Goal: Transaction & Acquisition: Purchase product/service

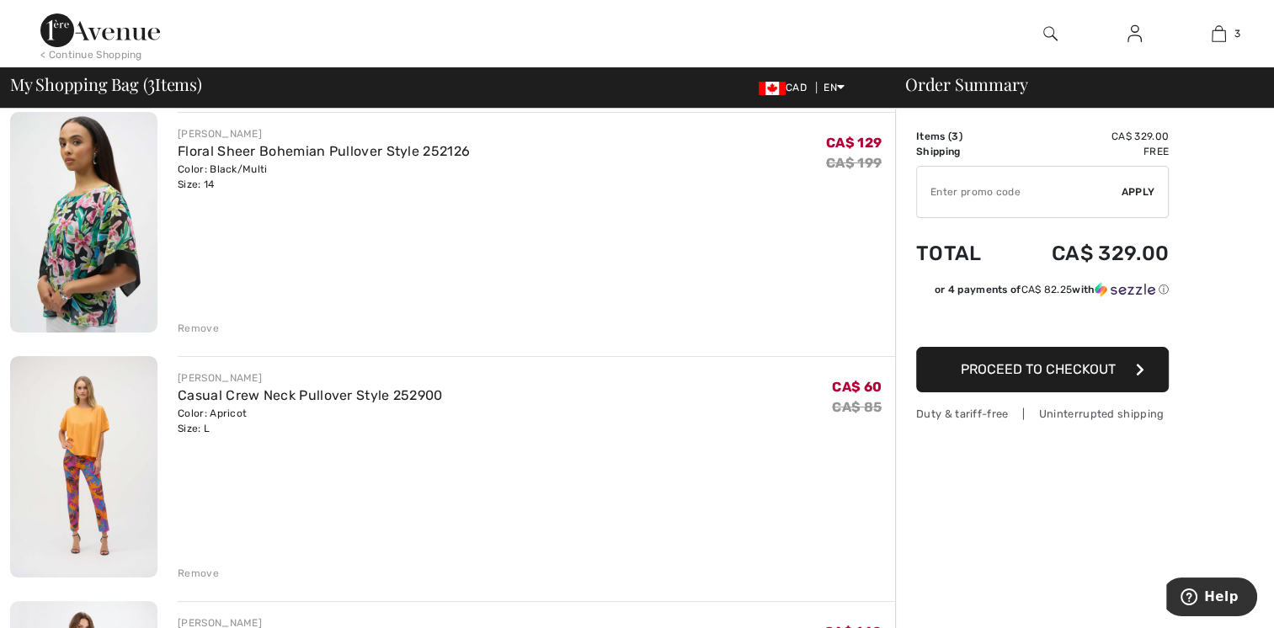
scroll to position [112, 0]
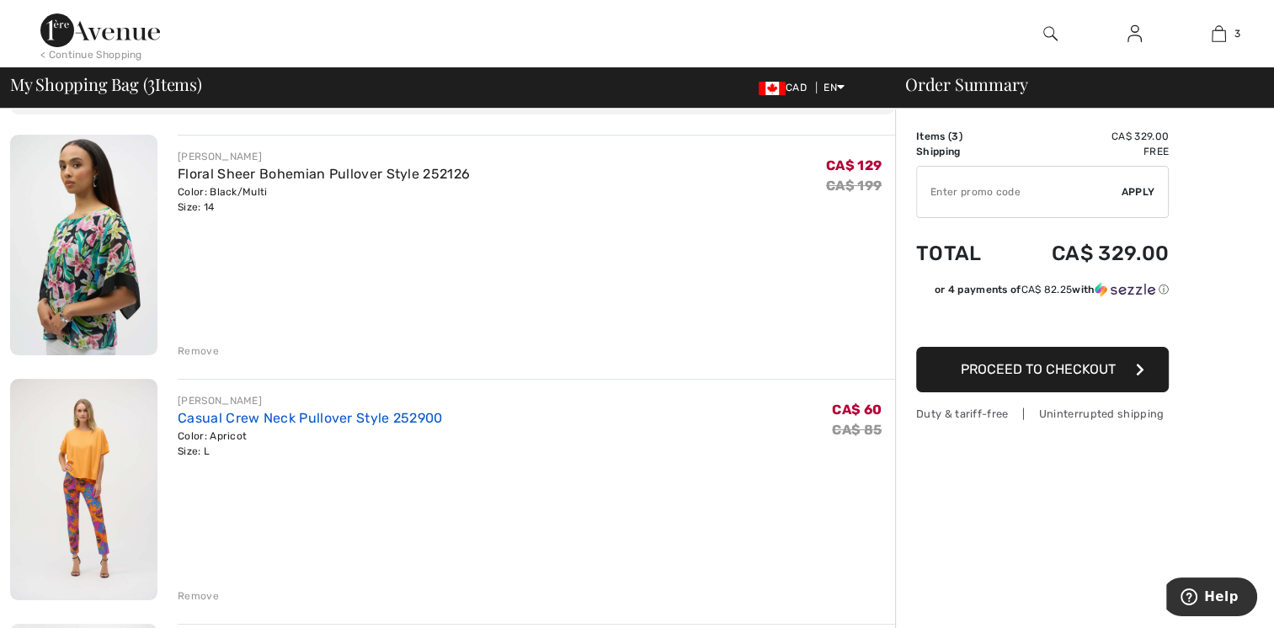
click at [283, 414] on link "Casual Crew Neck Pullover Style 252900" at bounding box center [310, 418] width 264 height 16
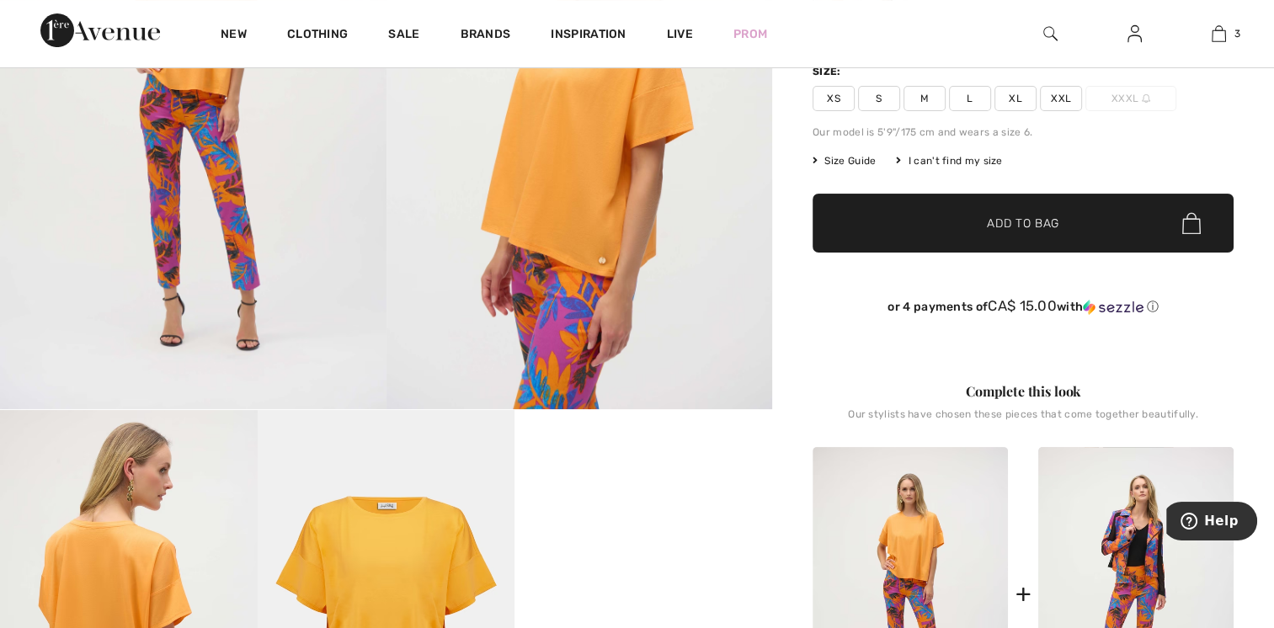
scroll to position [404, 0]
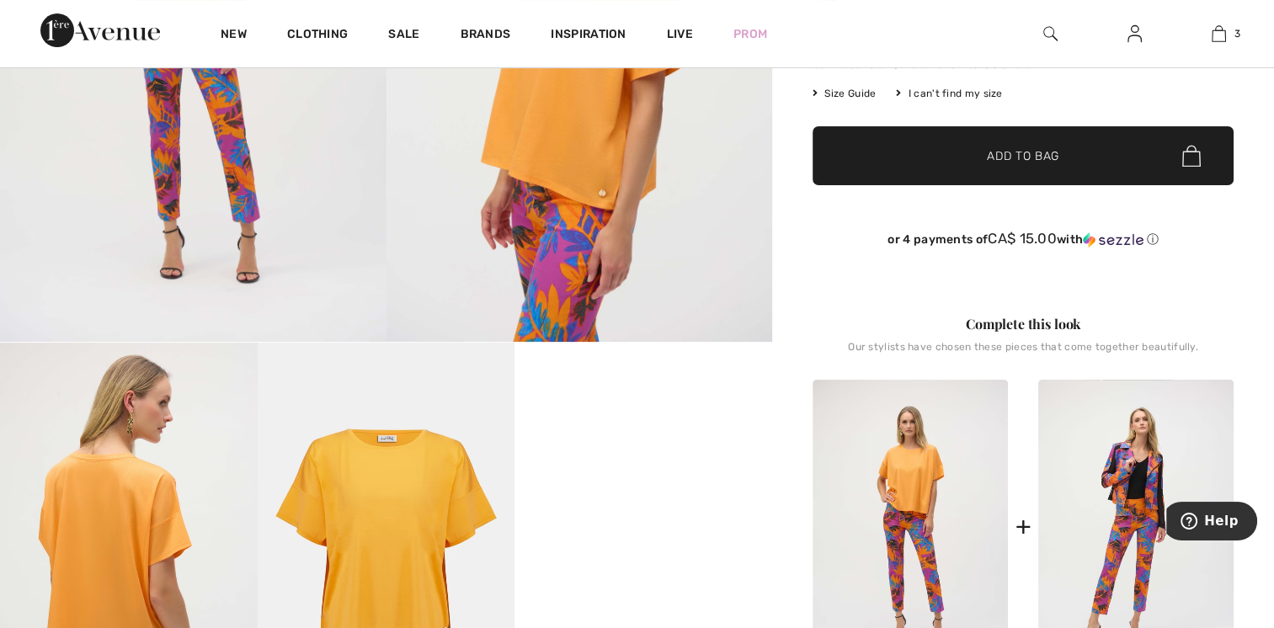
click at [1260, 275] on div "[PERSON_NAME] 1 review 1 review Casual Crew Neck Pullover Style 252900 CA$ 60 C…" at bounding box center [1023, 461] width 502 height 1397
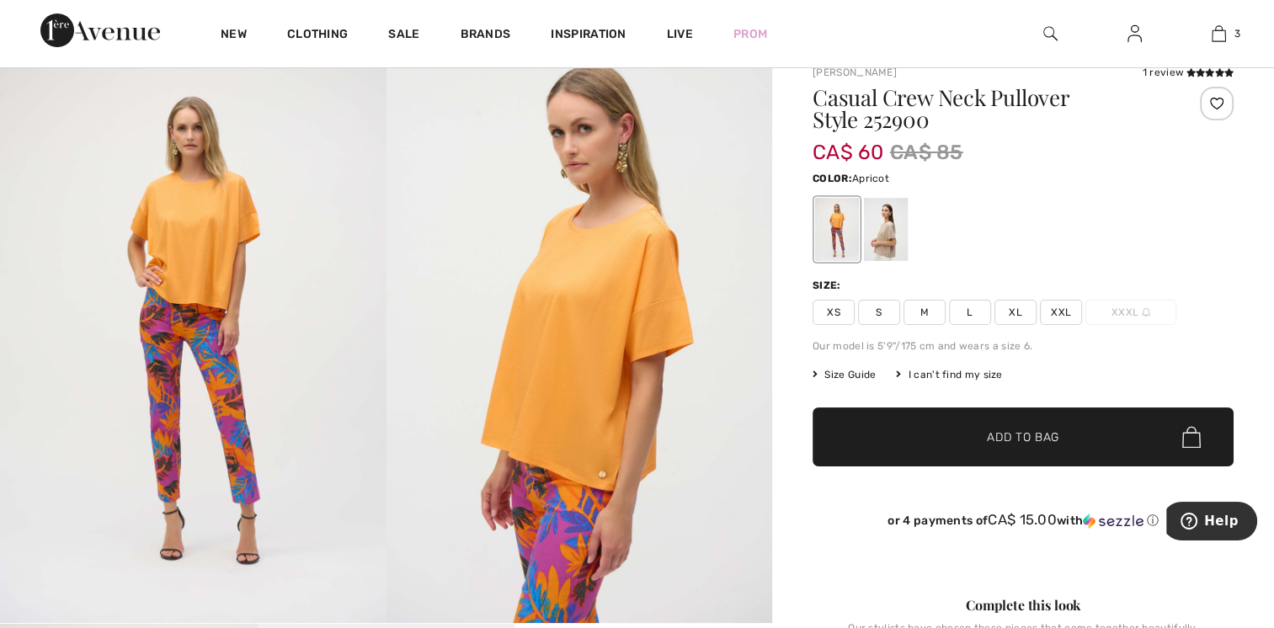
scroll to position [44, 0]
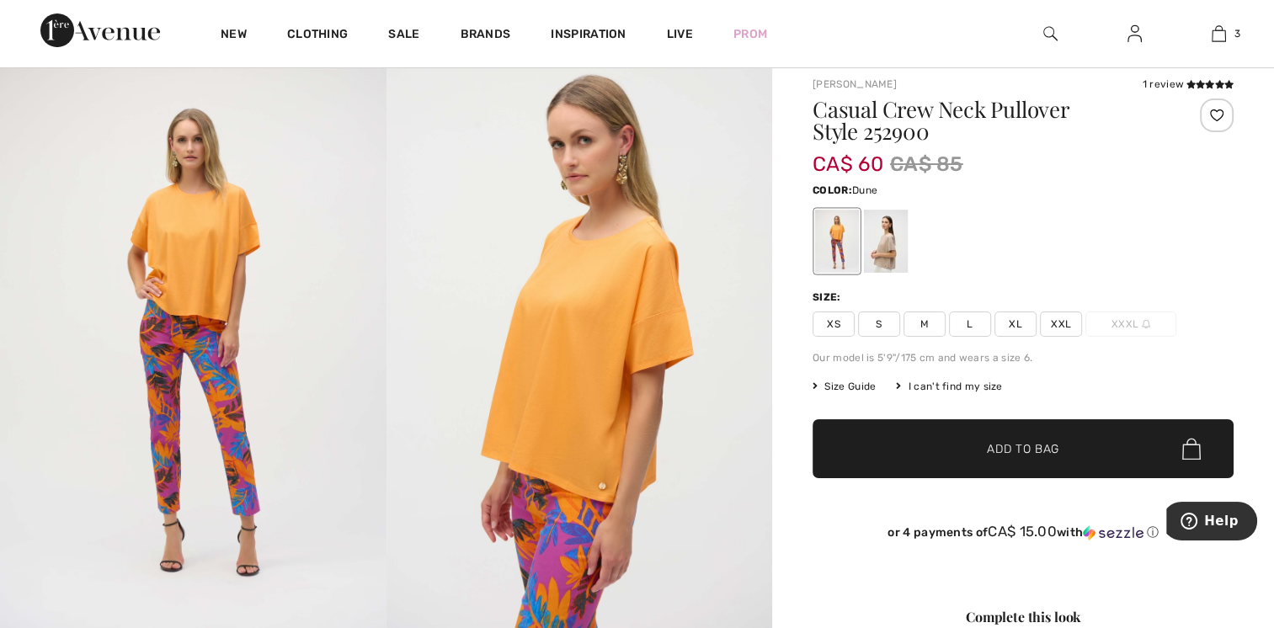
click at [893, 235] on div at bounding box center [886, 241] width 44 height 63
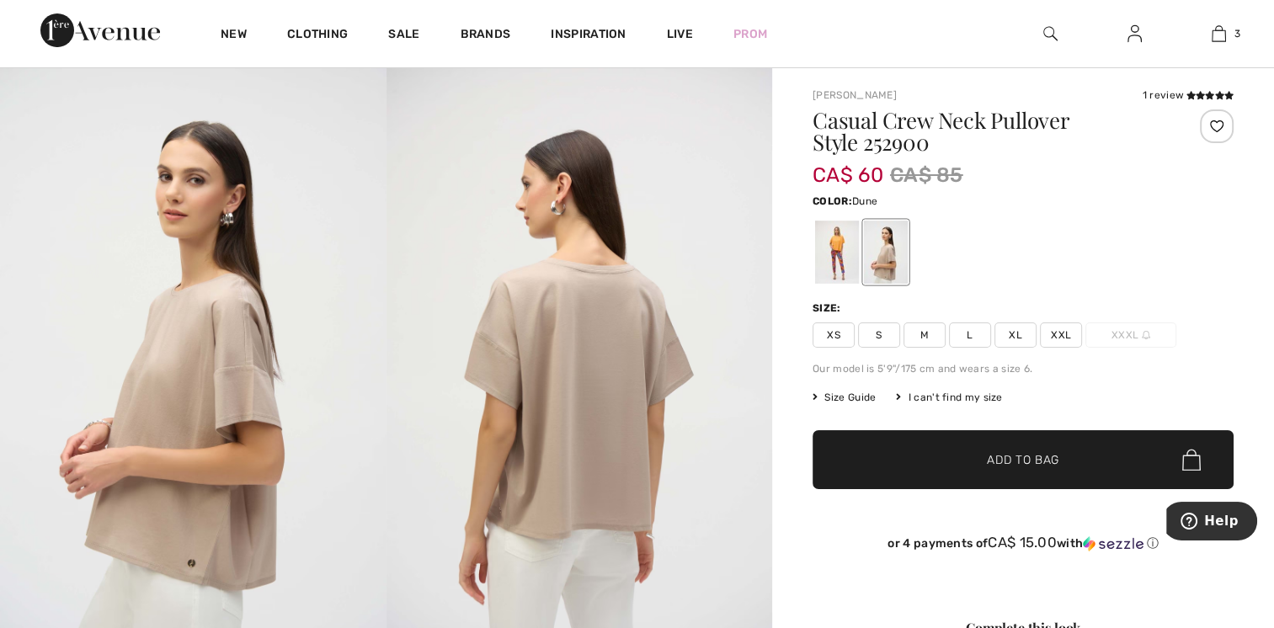
scroll to position [0, 0]
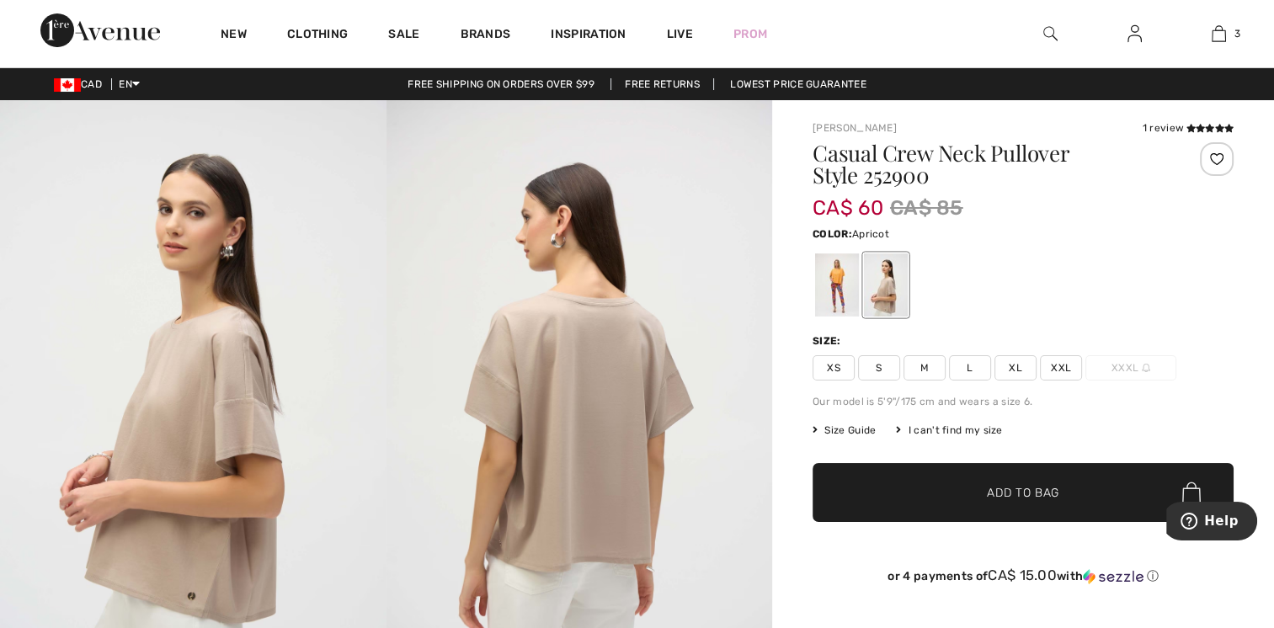
click at [833, 289] on div at bounding box center [837, 285] width 44 height 63
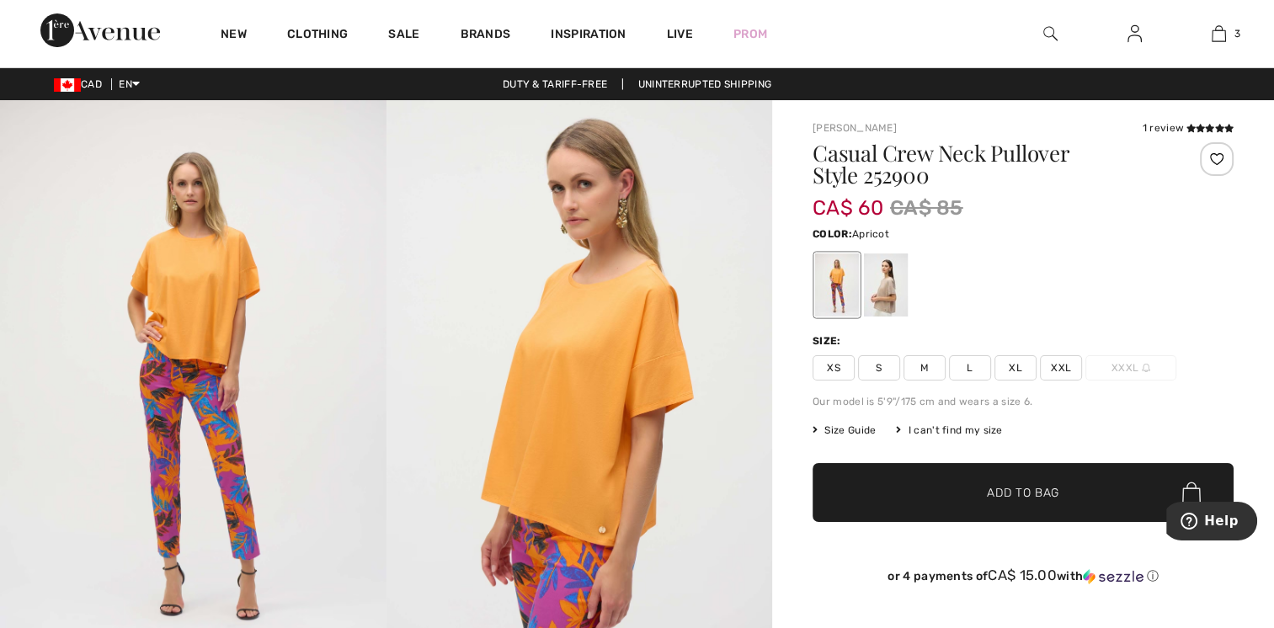
click at [841, 425] on span "Size Guide" at bounding box center [844, 430] width 63 height 15
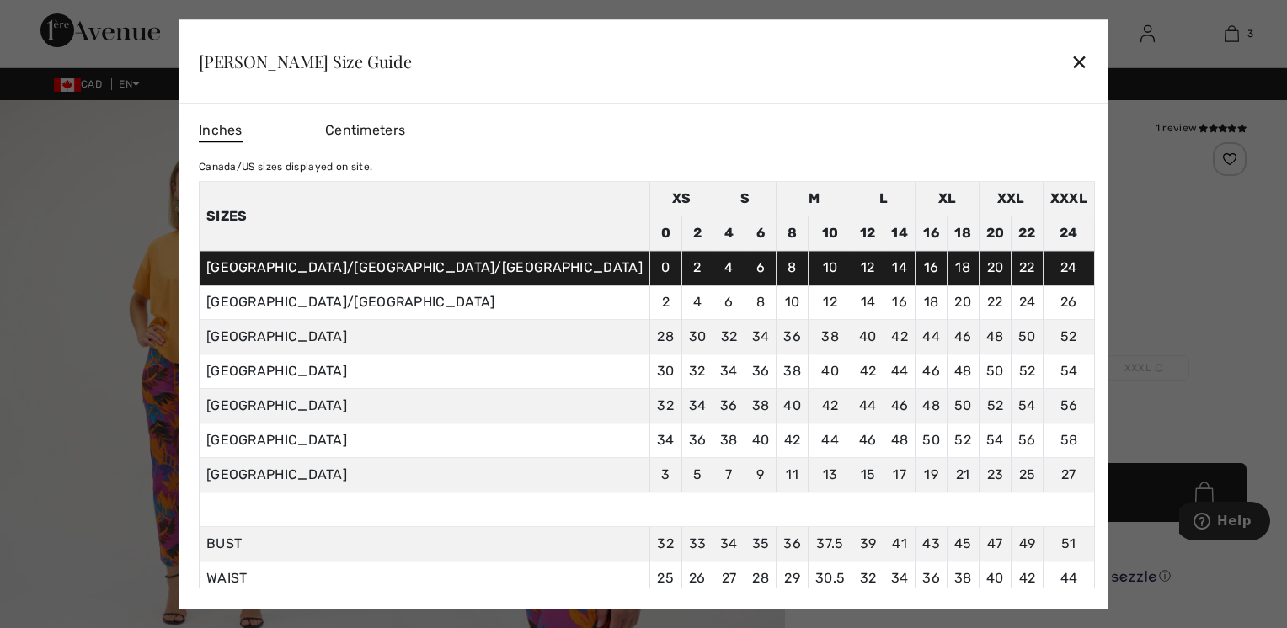
click at [1071, 64] on div "✕" at bounding box center [1080, 61] width 18 height 35
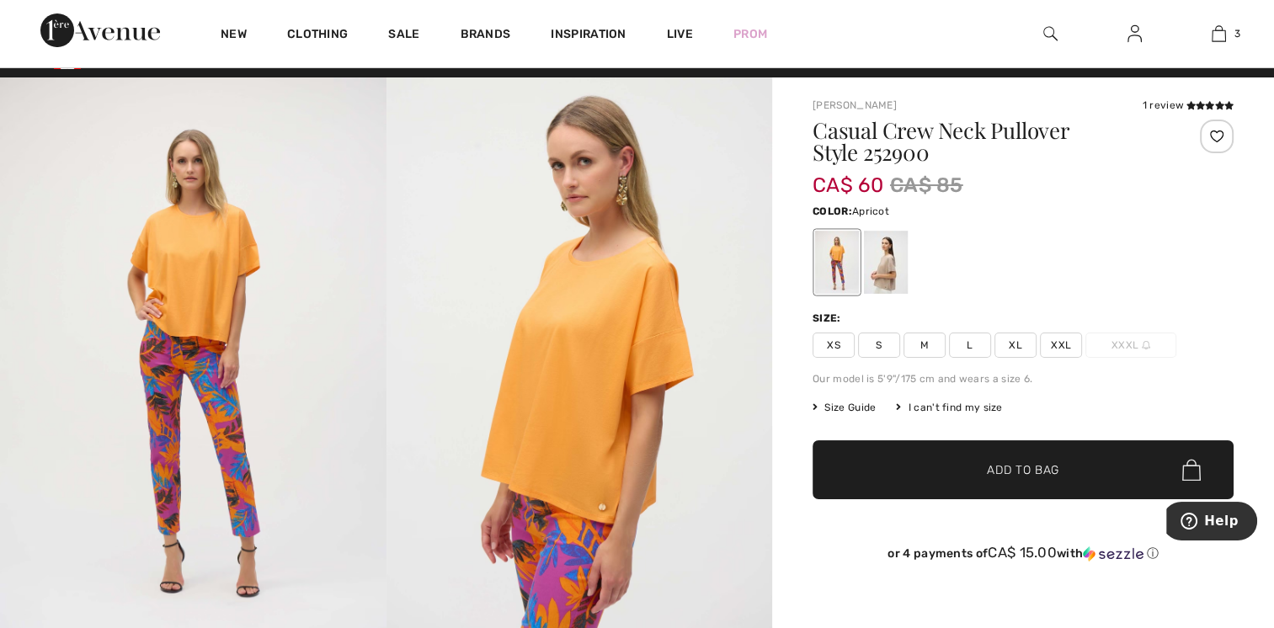
scroll to position [34, 0]
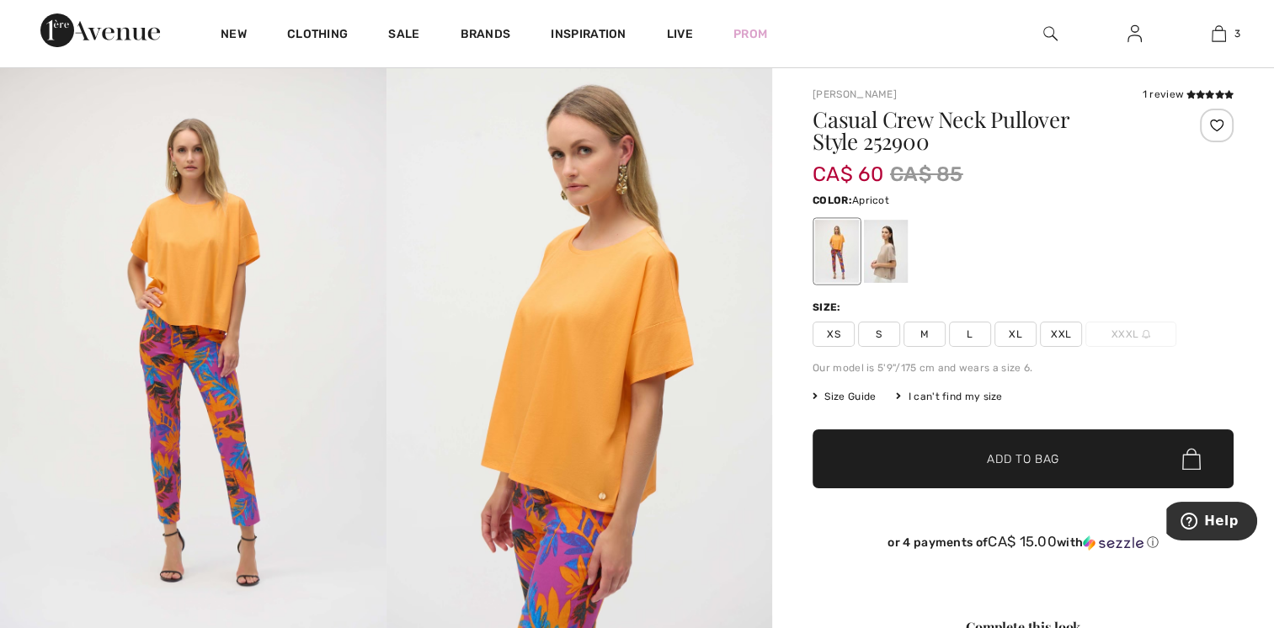
click at [964, 335] on span "L" at bounding box center [970, 334] width 42 height 25
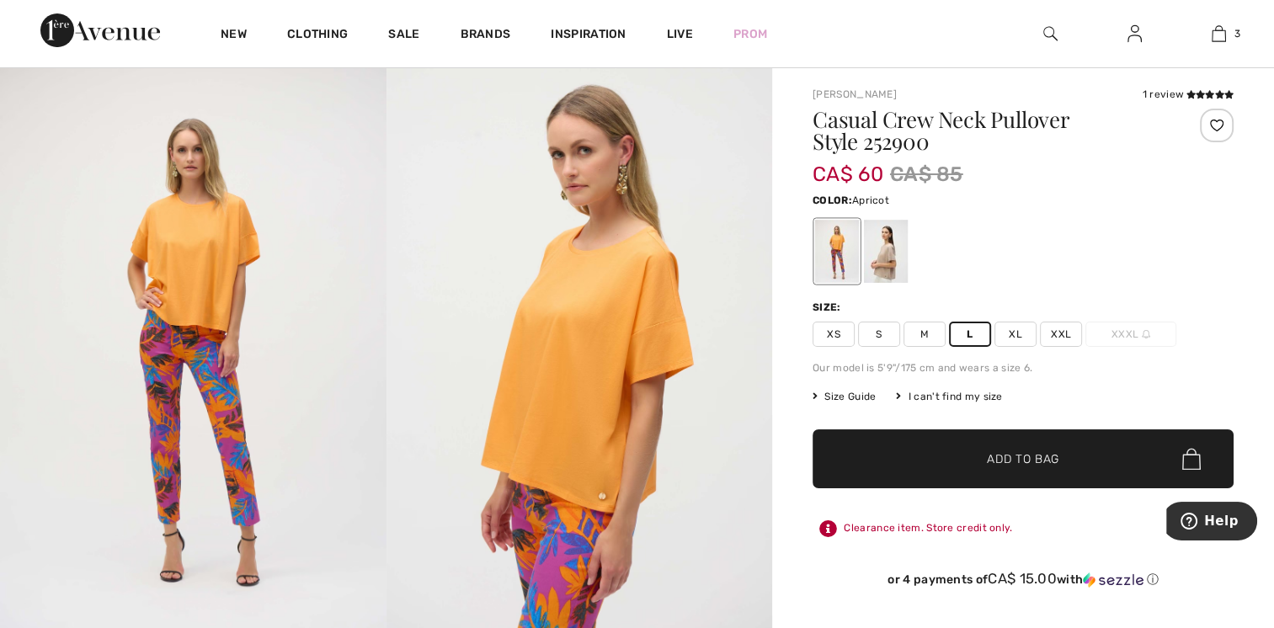
click at [994, 463] on span "Add to Bag" at bounding box center [1023, 460] width 72 height 18
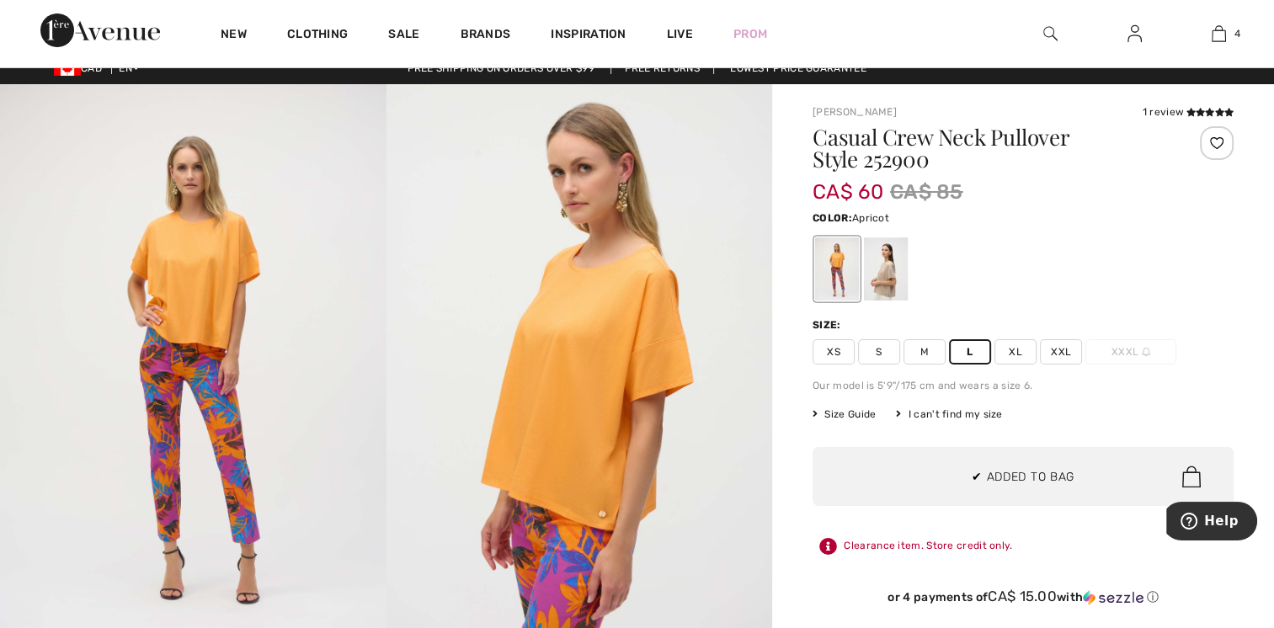
scroll to position [0, 0]
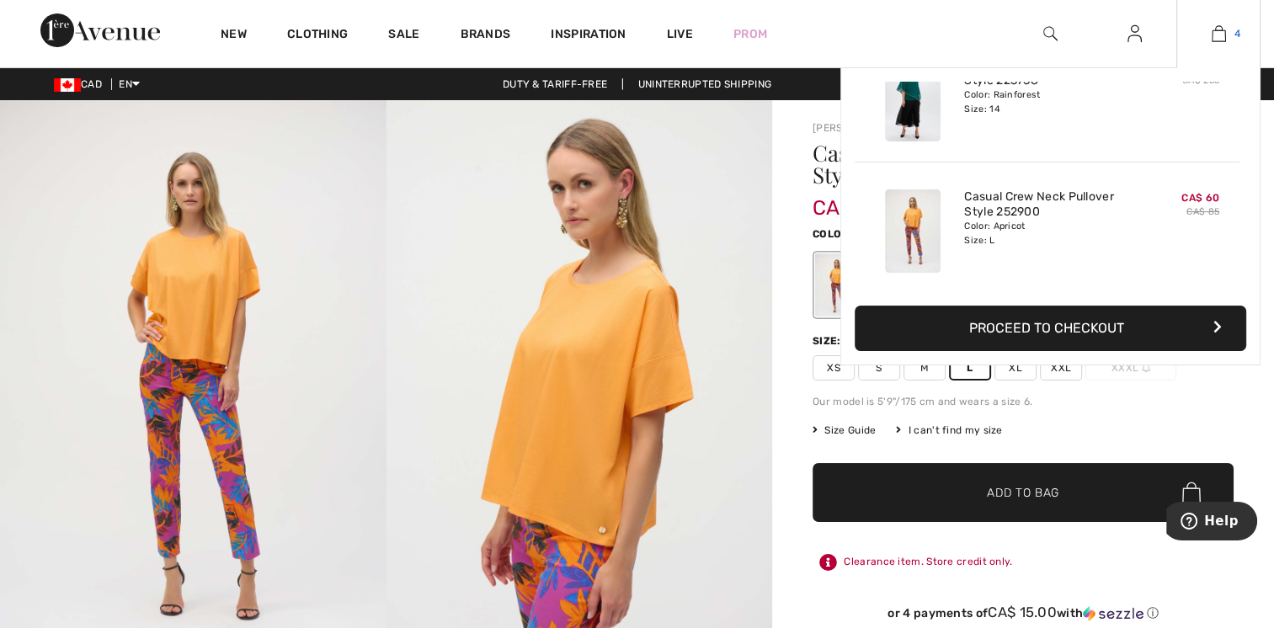
click at [1216, 25] on img at bounding box center [1219, 34] width 14 height 20
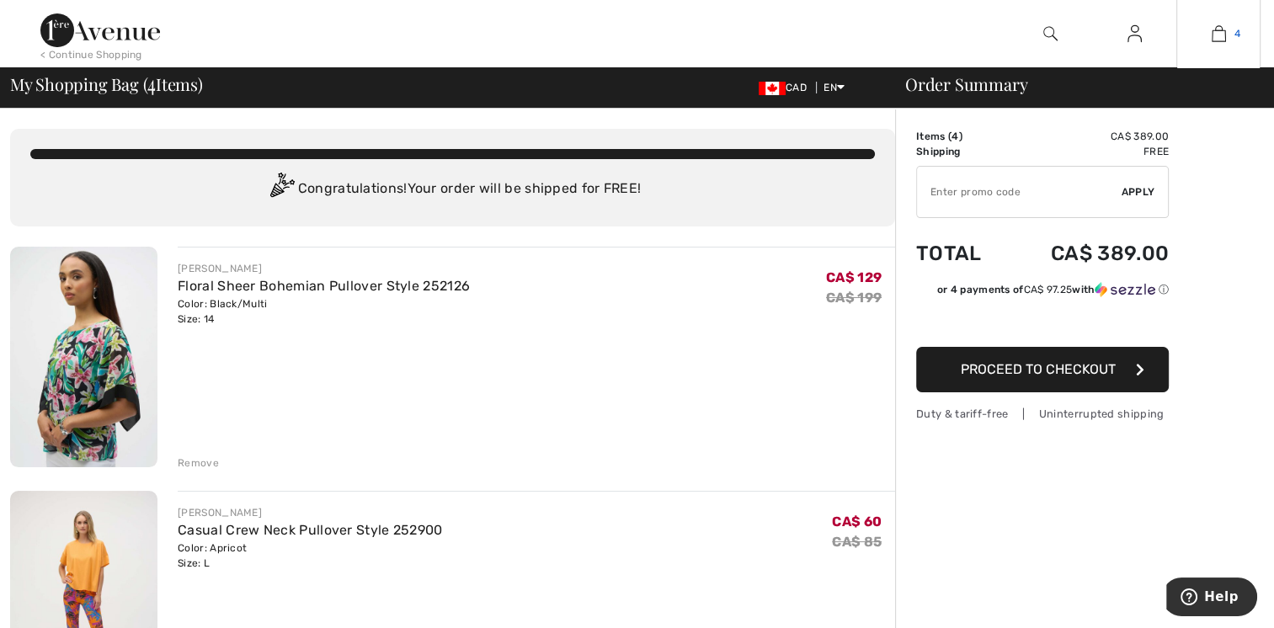
click at [1224, 36] on img at bounding box center [1219, 34] width 14 height 20
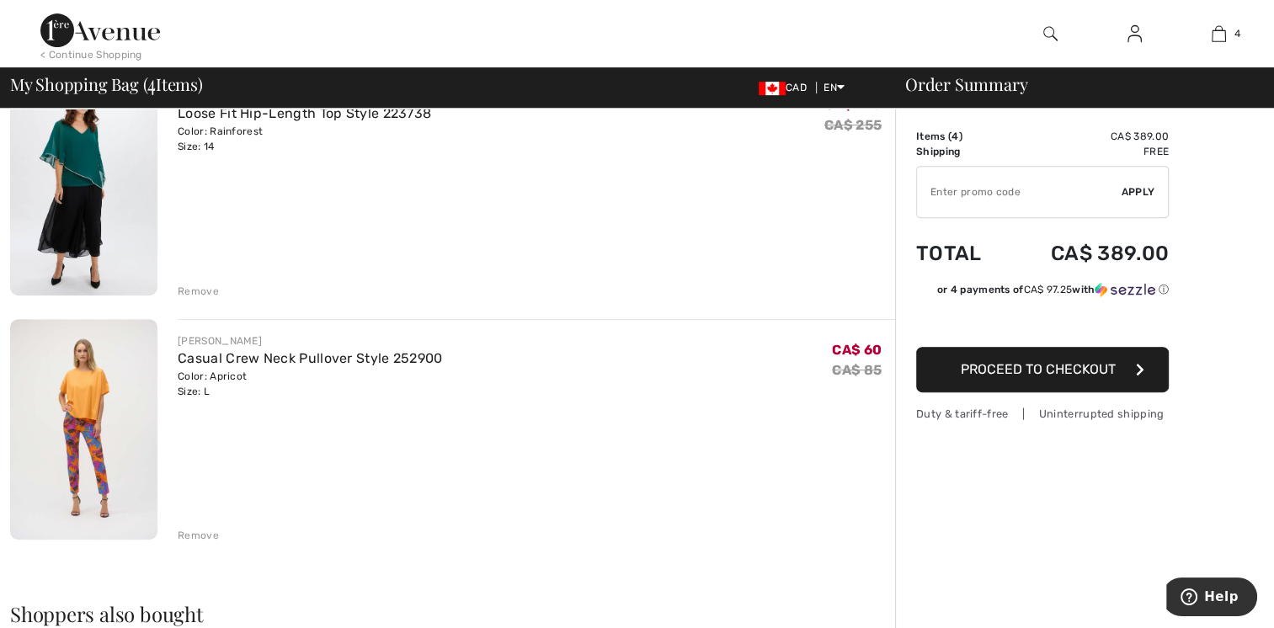
scroll to position [697, 0]
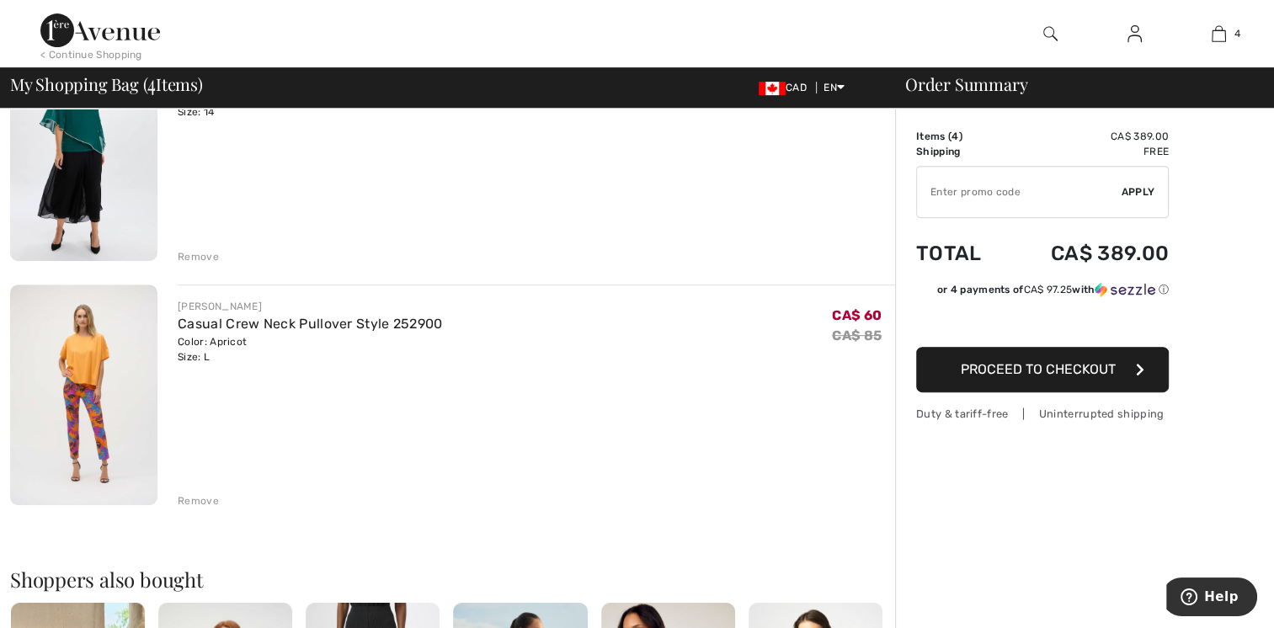
click at [194, 494] on div "Remove" at bounding box center [198, 501] width 41 height 15
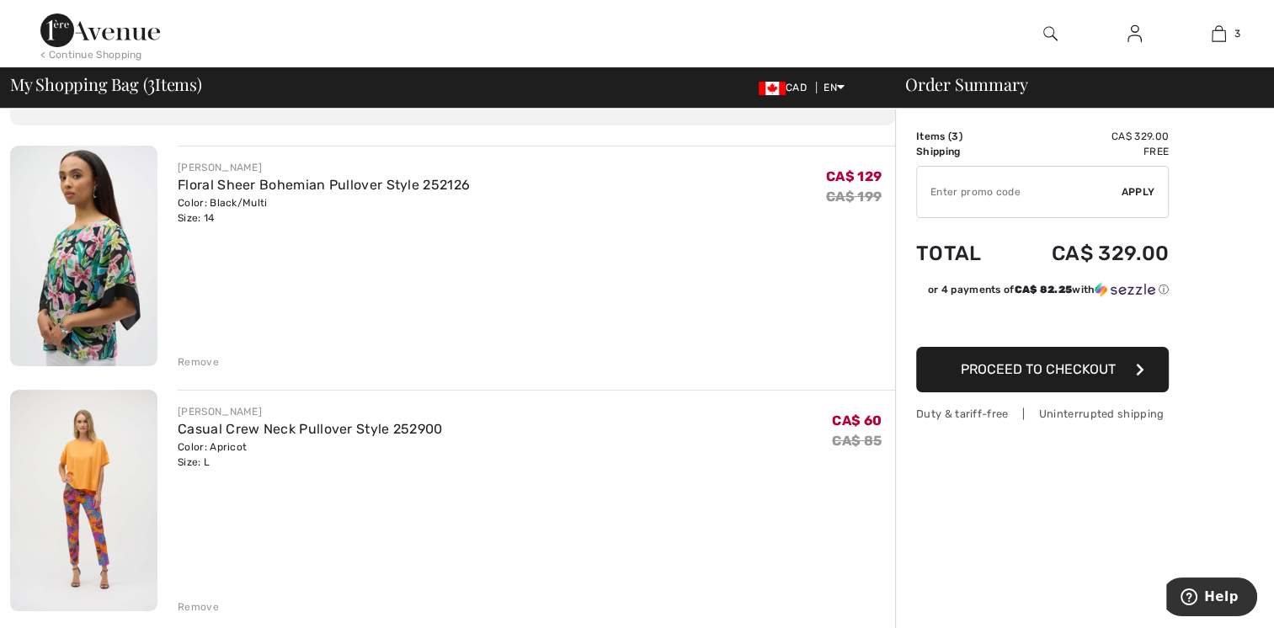
scroll to position [45, 0]
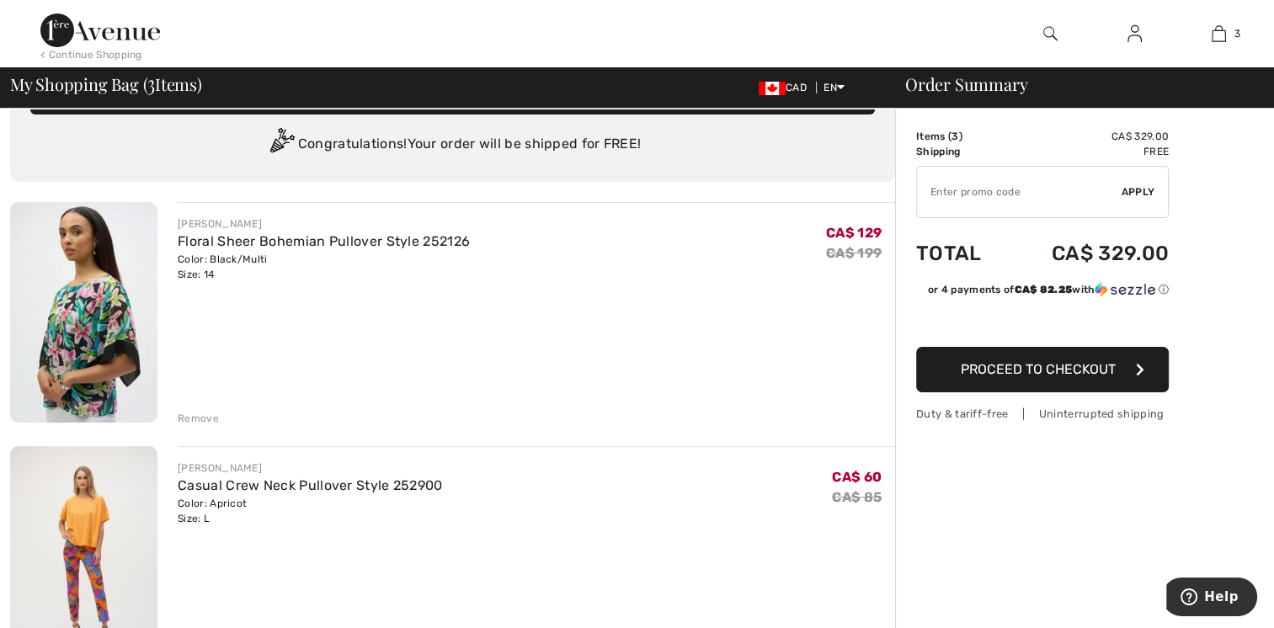
click at [194, 419] on div "Remove" at bounding box center [198, 418] width 41 height 15
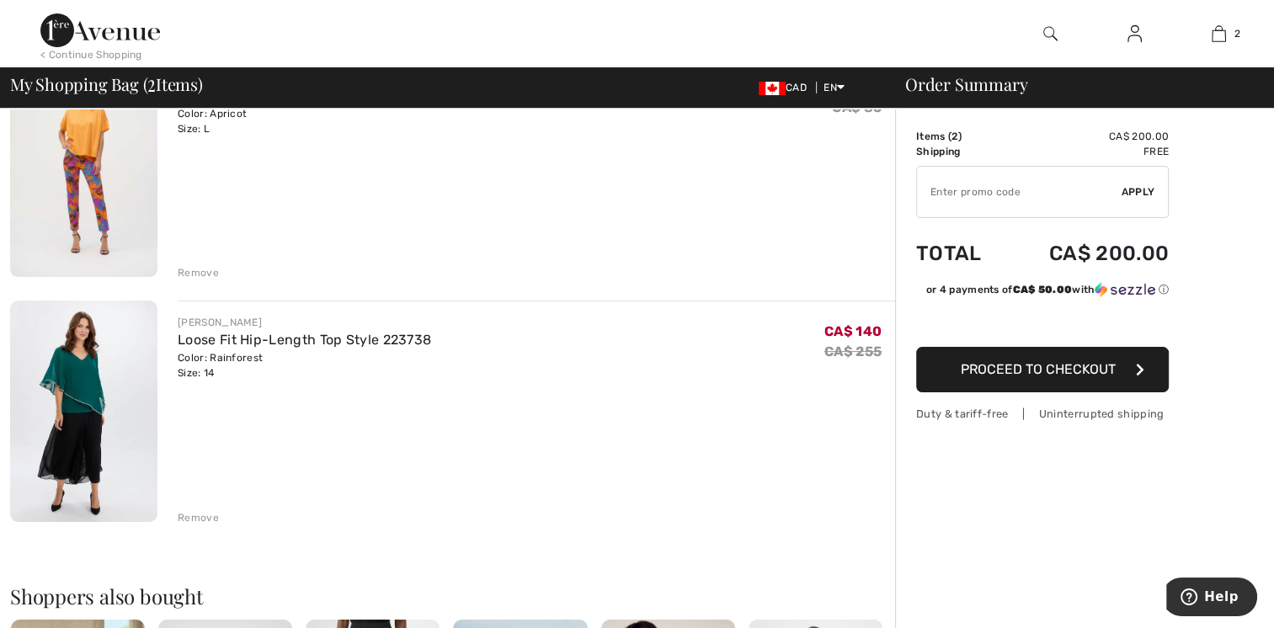
scroll to position [258, 0]
